Goal: Task Accomplishment & Management: Complete application form

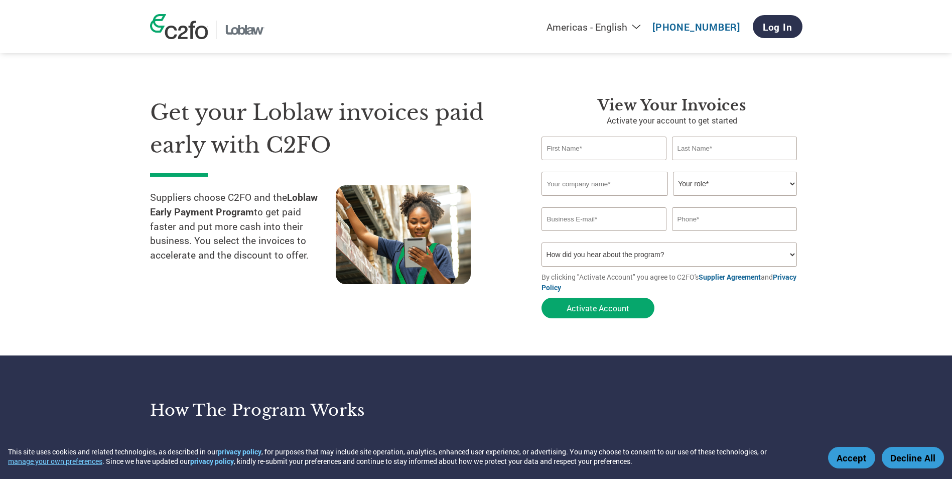
click at [577, 143] on input "text" at bounding box center [603, 148] width 125 height 24
type input "[PERSON_NAME]"
type input "Tutto Gourmet Foods Inc"
type input "[PERSON_NAME][EMAIL_ADDRESS][DOMAIN_NAME]"
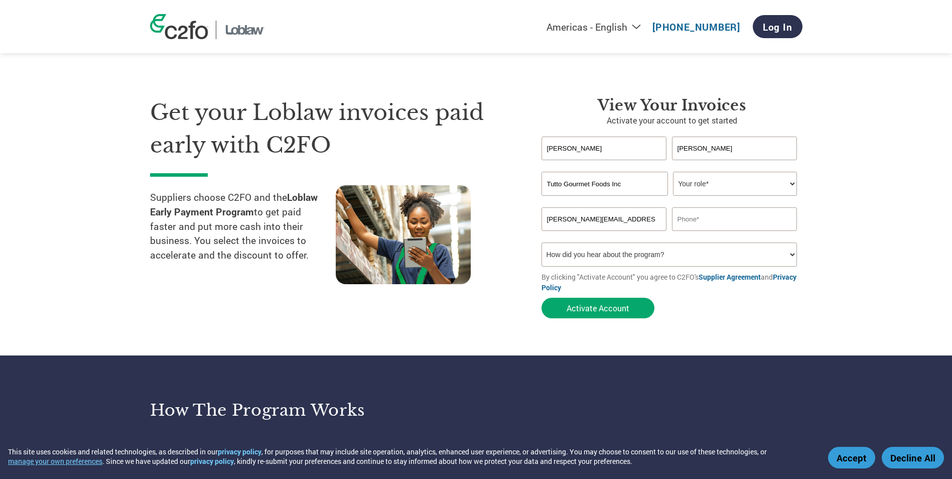
type input "4169931808"
click at [732, 196] on div "Invalid company name or company name is too long" at bounding box center [671, 202] width 261 height 12
click at [732, 186] on select "Your role* CFO Controller Credit Manager Finance Director Treasurer CEO Preside…" at bounding box center [735, 184] width 124 height 24
select select "PRESIDENT"
click at [673, 172] on select "Your role* CFO Controller Credit Manager Finance Director Treasurer CEO Preside…" at bounding box center [735, 184] width 124 height 24
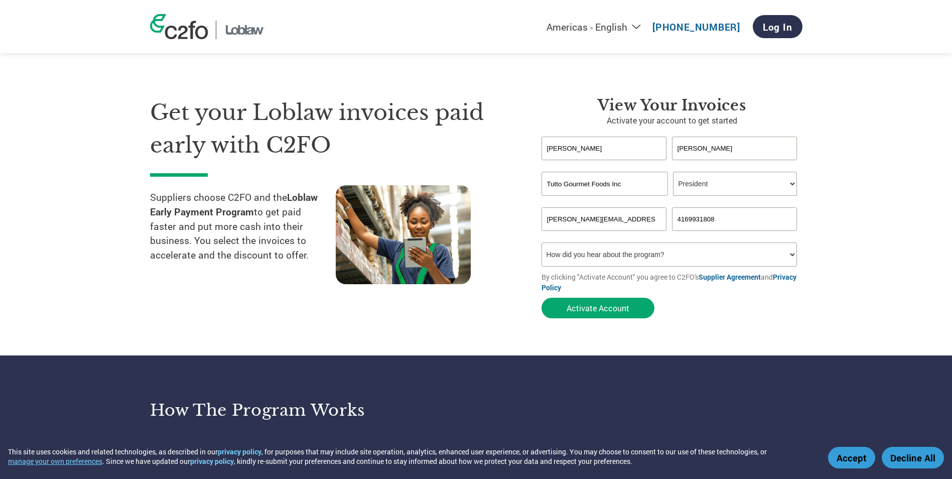
click at [753, 254] on select "How did you hear about the program? Received a letter Email Social Media Online…" at bounding box center [669, 254] width 256 height 24
select select "Other"
click at [541, 242] on select "How did you hear about the program? Received a letter Email Social Media Online…" at bounding box center [669, 254] width 256 height 24
click at [601, 310] on button "Activate Account" at bounding box center [597, 307] width 113 height 21
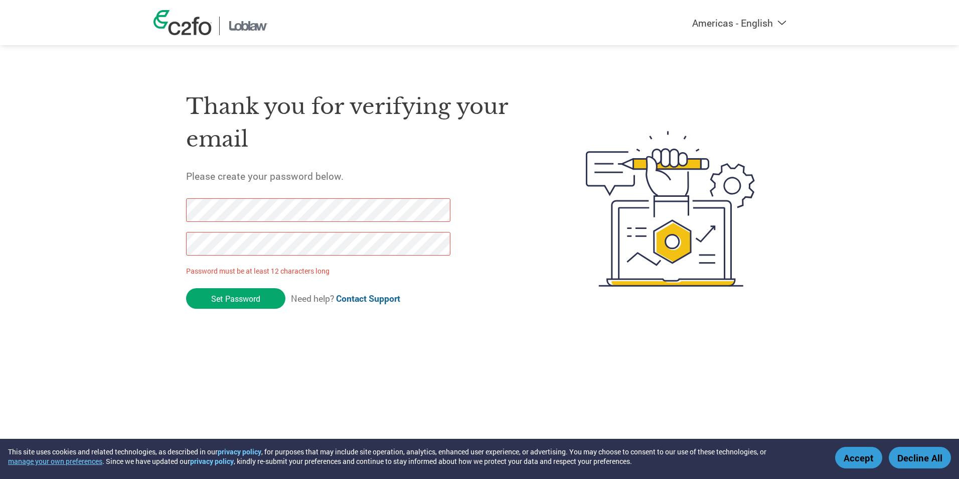
click at [486, 229] on div "Thank you for verifying your email Please create your password below. Password …" at bounding box center [362, 209] width 352 height 266
click at [468, 204] on form "Password must be at least 12 characters long Set Password Need help? Contact Su…" at bounding box center [327, 256] width 282 height 116
click at [122, 244] on div "Americas - English Américas - Español Américas - Português Amériques - Français…" at bounding box center [479, 168] width 959 height 337
click at [127, 205] on div "Americas - English Américas - Español Américas - Português Amériques - Français…" at bounding box center [479, 168] width 959 height 337
click at [217, 293] on input "Set Password" at bounding box center [235, 298] width 99 height 21
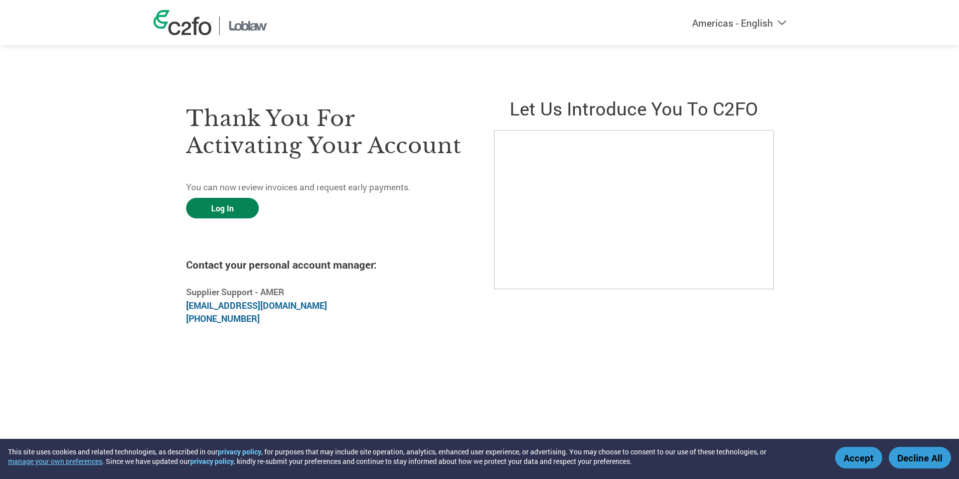
click at [225, 206] on link "Log In" at bounding box center [222, 208] width 73 height 21
